Goal: Information Seeking & Learning: Learn about a topic

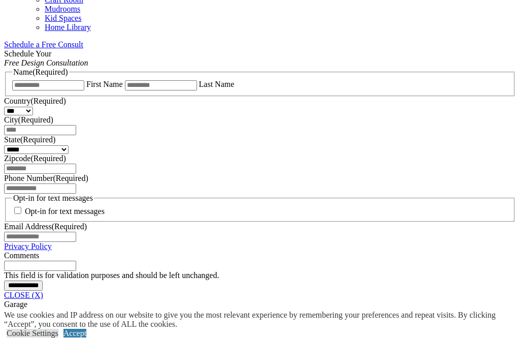
scroll to position [645, 0]
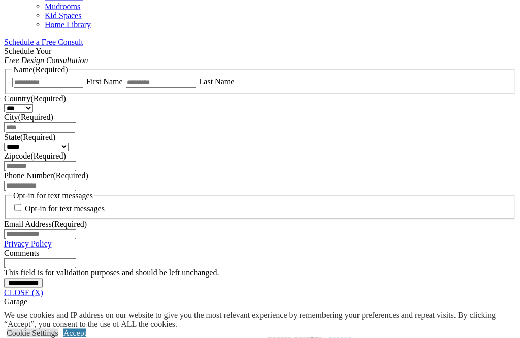
click at [43, 292] on link "CLOSE (X)" at bounding box center [23, 292] width 39 height 9
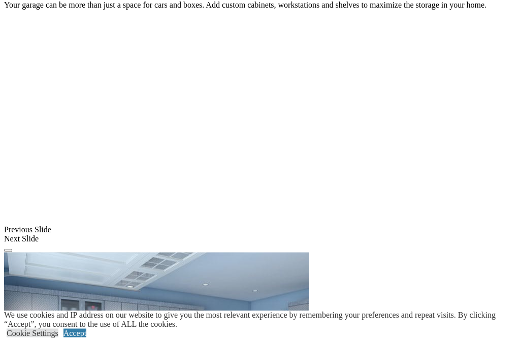
scroll to position [709, 0]
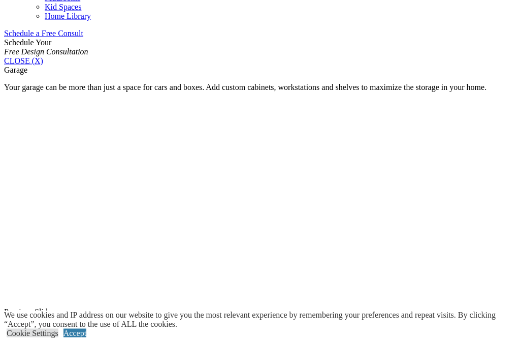
scroll to position [655, 0]
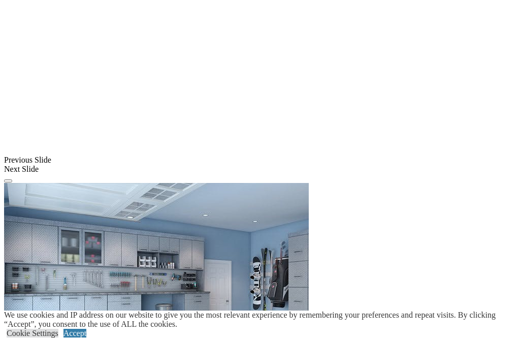
scroll to position [805, 0]
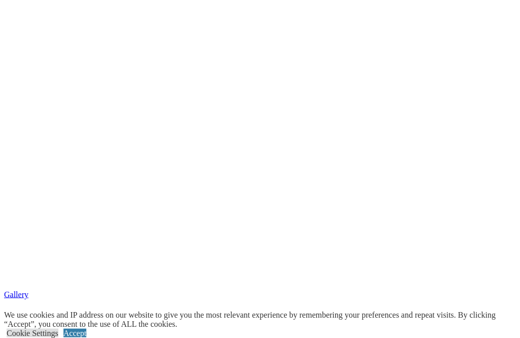
scroll to position [1420, 0]
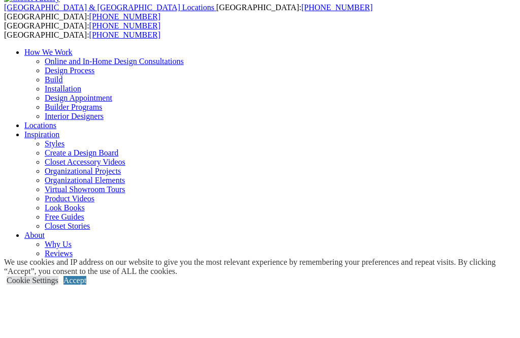
type input "*****"
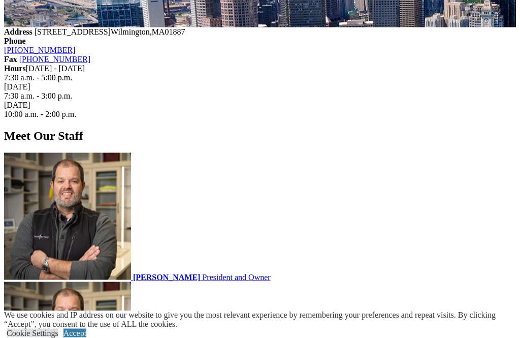
scroll to position [1074, 0]
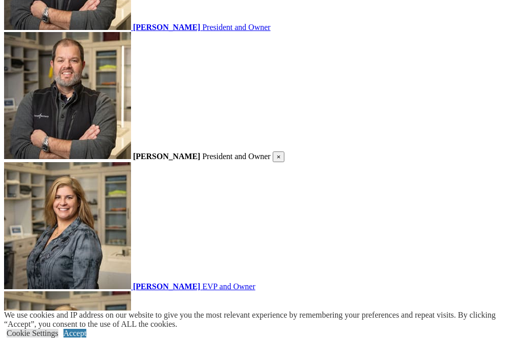
scroll to position [1321, 0]
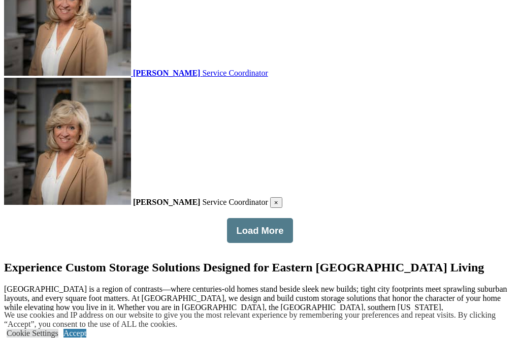
scroll to position [2316, 0]
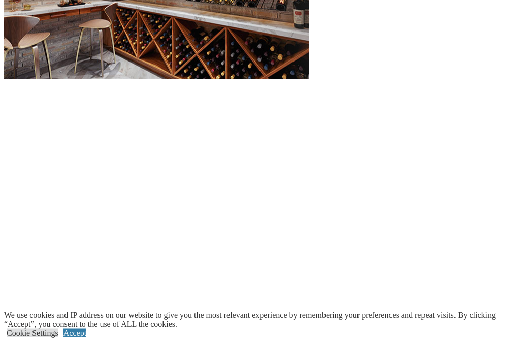
scroll to position [1134, 0]
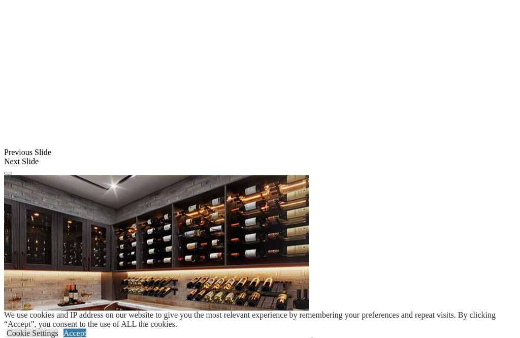
scroll to position [835, 0]
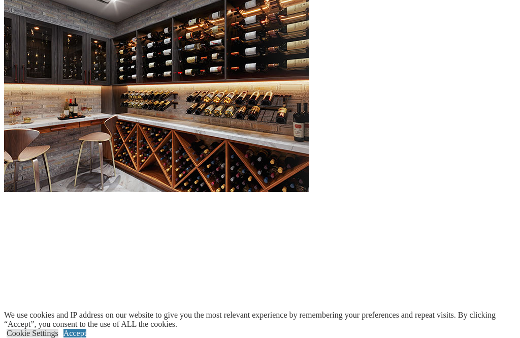
scroll to position [1022, 0]
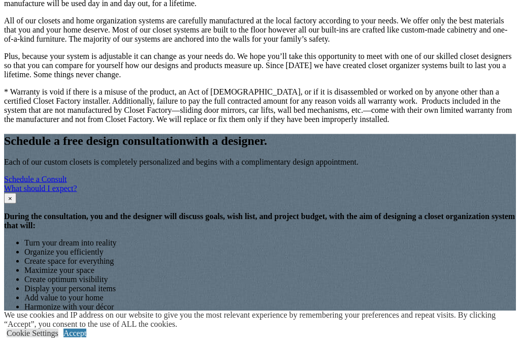
scroll to position [916, 0]
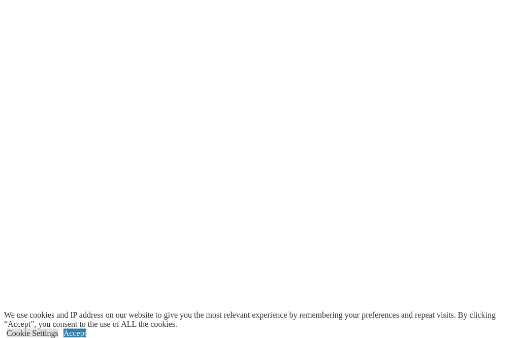
scroll to position [1223, 0]
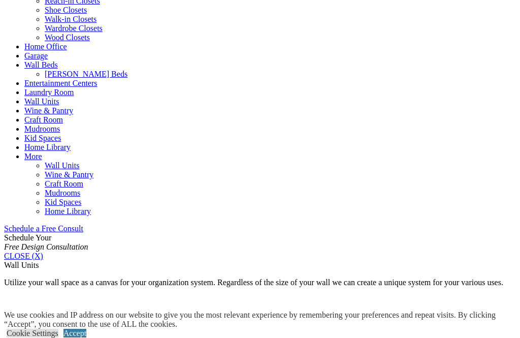
scroll to position [0, 0]
